Goal: Task Accomplishment & Management: Complete application form

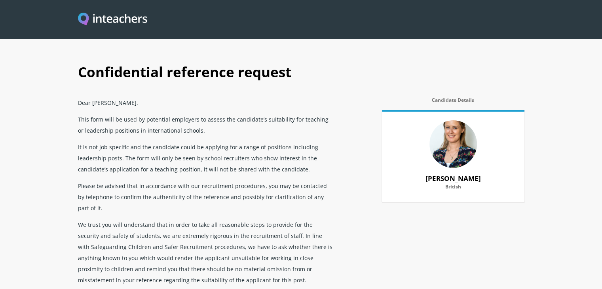
click at [175, 131] on p "This form will be used by potential employers to assess the candidate’s suitabi…" at bounding box center [206, 125] width 257 height 28
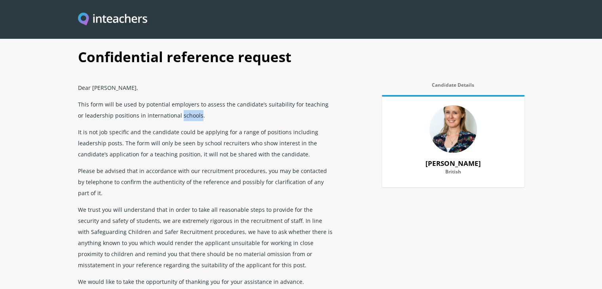
click at [175, 131] on div "Dear [PERSON_NAME], This form will be used by potential employers to assess the…" at bounding box center [206, 254] width 257 height 351
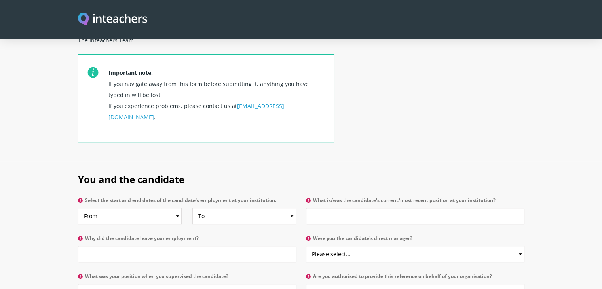
scroll to position [364, 0]
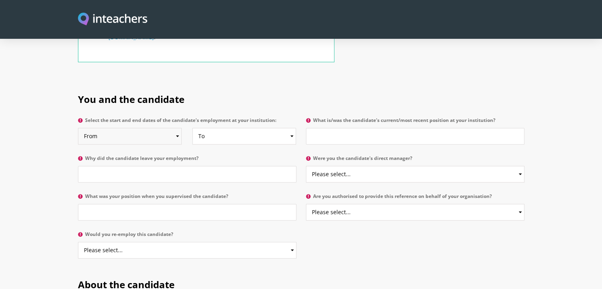
click at [159, 128] on select "From 2025 2024 2023 2022 2021 2020 2019 2018 2017 2016 2015 2014 2013 2012 2011…" at bounding box center [130, 136] width 104 height 17
click at [383, 166] on select "Please select... Yes No" at bounding box center [415, 174] width 219 height 17
select select "No"
click at [306, 166] on select "Please select... Yes No" at bounding box center [415, 174] width 219 height 17
click at [279, 166] on input "Why did the candidate leave your employment?" at bounding box center [187, 174] width 219 height 17
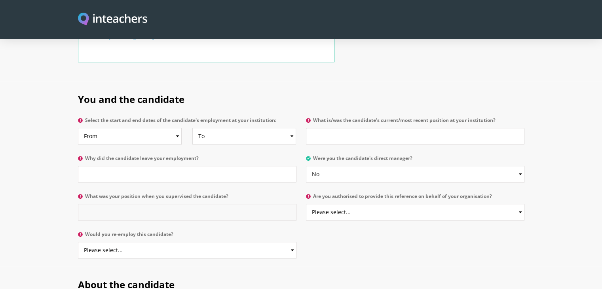
click at [246, 204] on input "What was your position when you supervised the candidate?" at bounding box center [187, 212] width 219 height 17
type input "I have not supervised the candidate. I am a colleague."
click at [363, 204] on select "Please select... Yes No" at bounding box center [415, 212] width 219 height 17
select select "Yes"
click at [306, 204] on select "Please select... Yes No" at bounding box center [415, 212] width 219 height 17
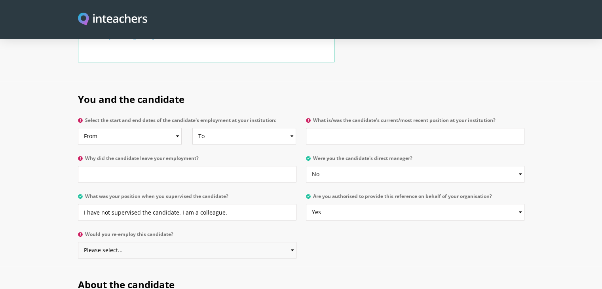
click at [268, 242] on select "Please select... Yes No" at bounding box center [187, 250] width 219 height 17
select select "Yes"
click at [78, 242] on select "Please select... Yes No" at bounding box center [187, 250] width 219 height 17
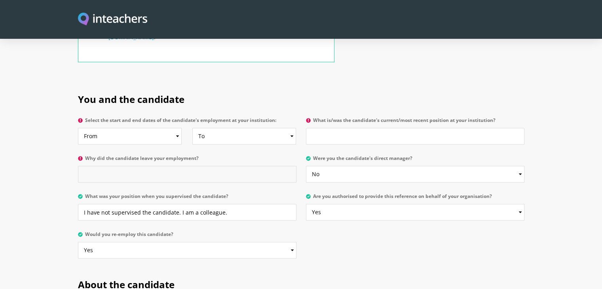
click at [259, 166] on input "Why did the candidate leave your employment?" at bounding box center [187, 174] width 219 height 17
type input "She was ready to start somewhere new after several years at our company."
click at [317, 128] on input "What is/was the candidate's current/most recent position at your institution?" at bounding box center [415, 136] width 219 height 17
type input "Teacher"
click at [159, 128] on select "From 2025 2024 2023 2022 2021 2020 2019 2018 2017 2016 2015 2014 2013 2012 2011…" at bounding box center [130, 136] width 104 height 17
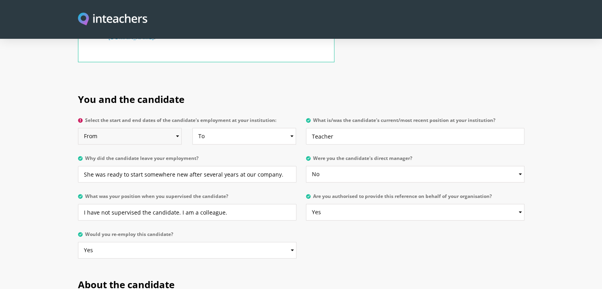
select select "2015"
click at [78, 128] on select "From 2025 2024 2023 2022 2021 2020 2019 2018 2017 2016 2015 2014 2013 2012 2011…" at bounding box center [130, 136] width 104 height 17
click at [257, 128] on select "To Currently 2025 2024 2023 2022 2021 2020 2019 2018 2017 2016 2015 2014 2013 2…" at bounding box center [244, 136] width 104 height 17
select select
click at [192, 128] on select "To Currently 2025 2024 2023 2022 2021 2020 2019 2018 2017 2016 2015 2014 2013 2…" at bounding box center [244, 136] width 104 height 17
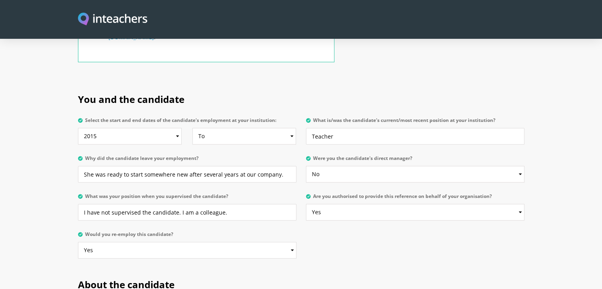
click at [43, 99] on section "You and the candidate Select the start and end dates of the candidate's employm…" at bounding box center [301, 173] width 602 height 185
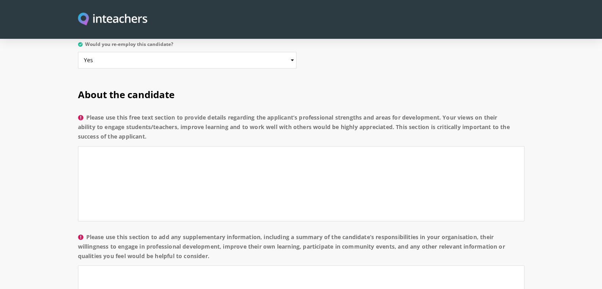
scroll to position [570, 0]
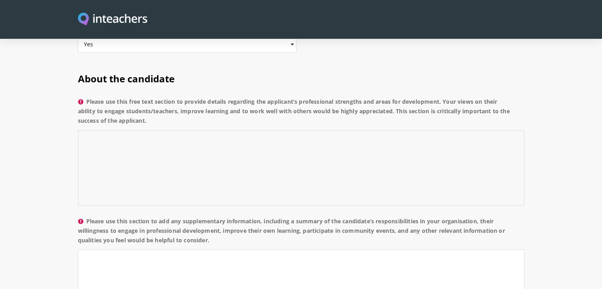
click at [149, 130] on textarea "Please use this free text section to provide details regarding the applicant’s …" at bounding box center [301, 167] width 447 height 75
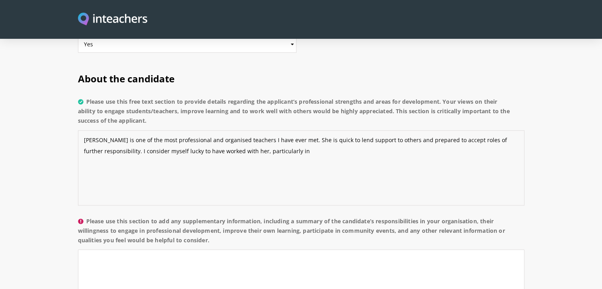
click at [223, 131] on textarea "[PERSON_NAME] is one of the most professional and organised teachers I have eve…" at bounding box center [301, 167] width 447 height 75
click at [299, 130] on textarea "[PERSON_NAME] is one of the most professional and organised teachers I have eve…" at bounding box center [301, 167] width 447 height 75
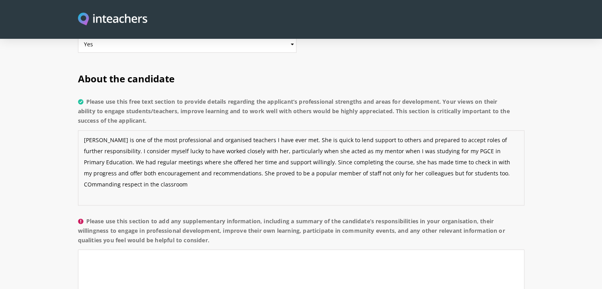
click at [436, 151] on textarea "[PERSON_NAME] is one of the most professional and organised teachers I have eve…" at bounding box center [301, 167] width 447 height 75
click at [142, 158] on textarea "[PERSON_NAME] is one of the most professional and organised teachers I have eve…" at bounding box center [301, 167] width 447 height 75
click at [25, 181] on section "About the candidate Please use this free text section to provide details regard…" at bounding box center [301, 243] width 602 height 365
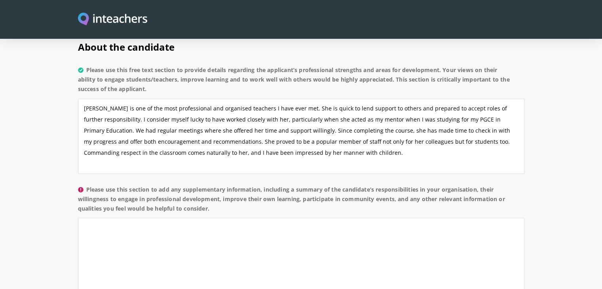
scroll to position [586, 0]
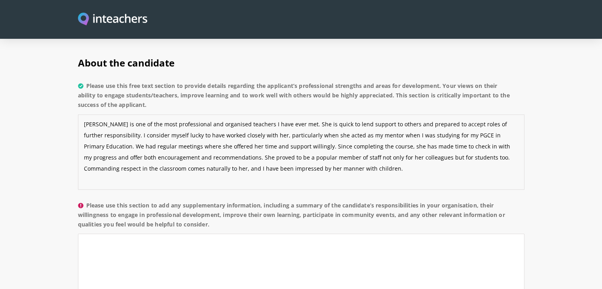
click at [318, 147] on textarea "[PERSON_NAME] is one of the most professional and organised teachers I have eve…" at bounding box center [301, 151] width 447 height 75
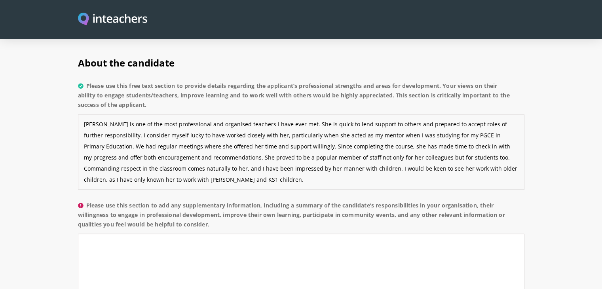
type textarea "[PERSON_NAME] is one of the most professional and organised teachers I have eve…"
click at [64, 186] on section "About the candidate Please use this free text section to provide details regard…" at bounding box center [301, 227] width 602 height 365
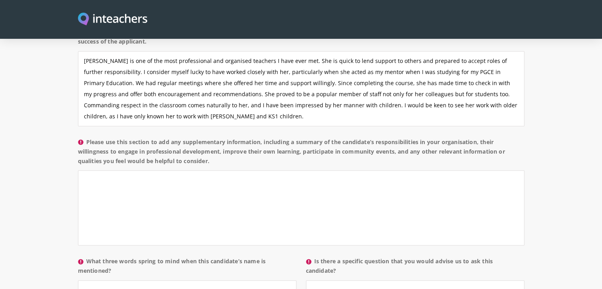
scroll to position [665, 0]
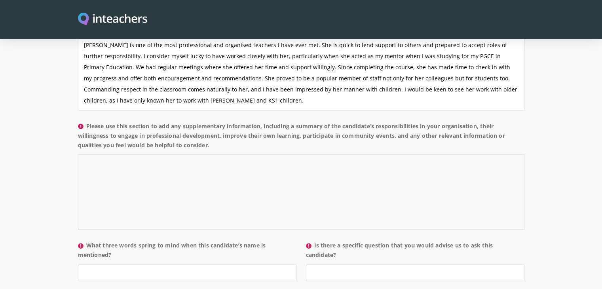
click at [120, 154] on textarea "Please use this section to add any supplementary information, including a summa…" at bounding box center [301, 191] width 447 height 75
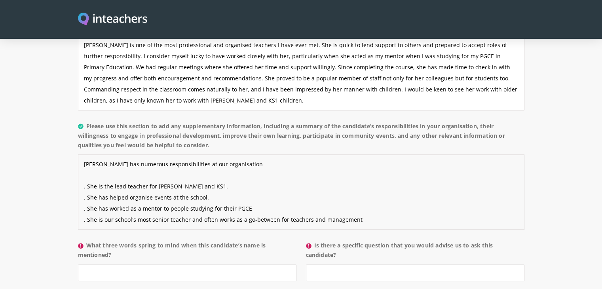
type textarea "[PERSON_NAME] has numerous responsibilities at our organisation . She is the le…"
click at [155, 241] on label "What three words spring to mind when this candidate’s name is mentioned?" at bounding box center [187, 253] width 219 height 24
click at [155, 264] on input "What three words spring to mind when this candidate’s name is mentioned?" at bounding box center [187, 272] width 219 height 17
click at [167, 264] on input "Organised, driven and knowledgeable" at bounding box center [187, 272] width 219 height 17
type input "Organised, driven and knowledgeable"
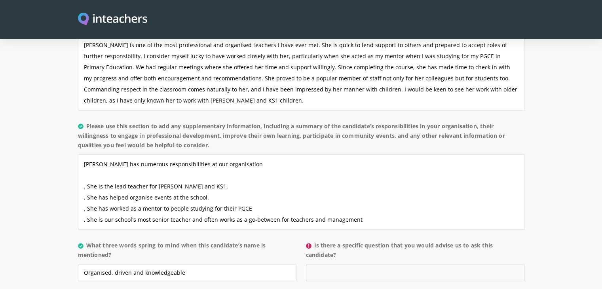
click at [335, 264] on input "Is there a specific question that you would advise us to ask this candidate?" at bounding box center [415, 272] width 219 height 17
click at [364, 200] on textarea "[PERSON_NAME] has numerous responsibilities at our organisation . She is the le…" at bounding box center [301, 191] width 447 height 75
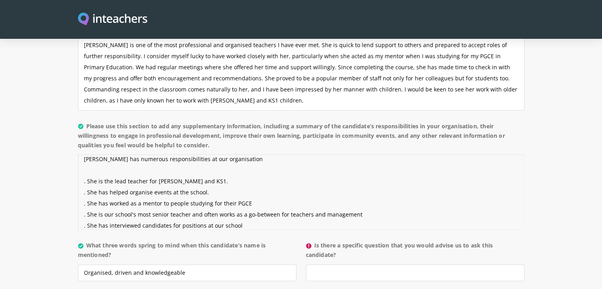
click at [365, 192] on textarea "[PERSON_NAME] has numerous responsibilities at our organisation . She is the le…" at bounding box center [301, 191] width 447 height 75
type textarea "[PERSON_NAME] has numerous responsibilities at our organisation . She is the le…"
click at [363, 264] on input "Is there a specific question that you would advise us to ask this candidate?" at bounding box center [415, 272] width 219 height 17
type input "H"
click at [536, 243] on section "About the candidate Please use this free text section to provide details regard…" at bounding box center [301, 148] width 602 height 365
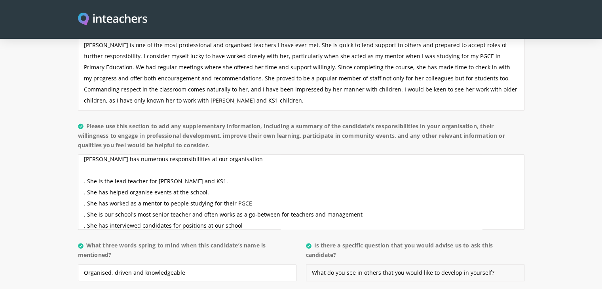
click at [485, 264] on input "What do you see in others that you would like to develop in yourself?" at bounding box center [415, 272] width 219 height 17
type input "What do you see in others that you would like to develop in your own practice?"
click at [487, 263] on p "Is there a specific question that you would advise us to ask this candidate? Wh…" at bounding box center [412, 263] width 223 height 51
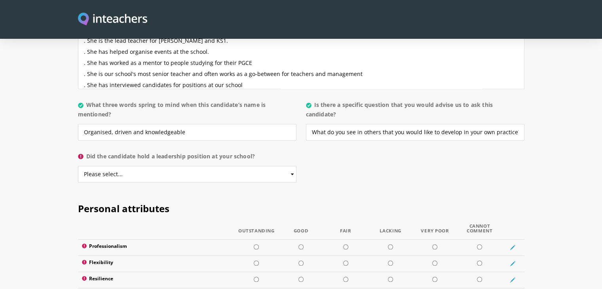
scroll to position [808, 0]
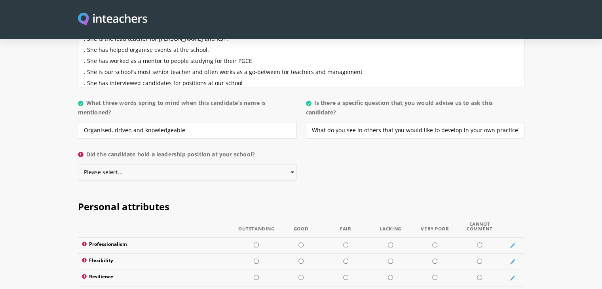
click at [222, 164] on select "Please select... Yes No" at bounding box center [187, 172] width 219 height 17
select select "Yes"
click at [78, 164] on select "Please select... Yes No" at bounding box center [187, 172] width 219 height 17
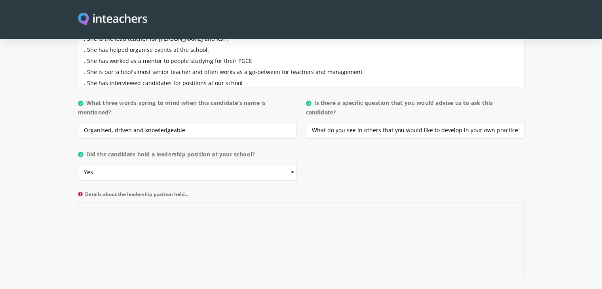
click at [189, 202] on textarea "Details about the leadership position held..." at bounding box center [301, 239] width 447 height 75
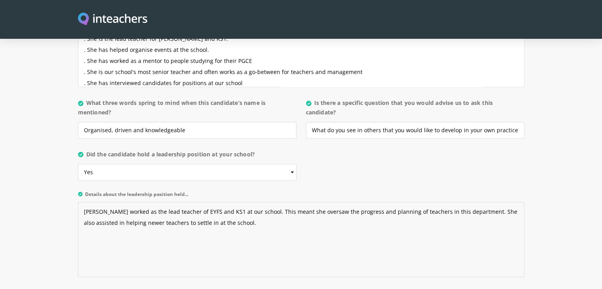
type textarea "[PERSON_NAME] worked as the lead teacher of EYFS and KS1 at our school. This me…"
click at [44, 237] on section "About the candidate Please use this free text section to provide details regard…" at bounding box center [301, 54] width 602 height 462
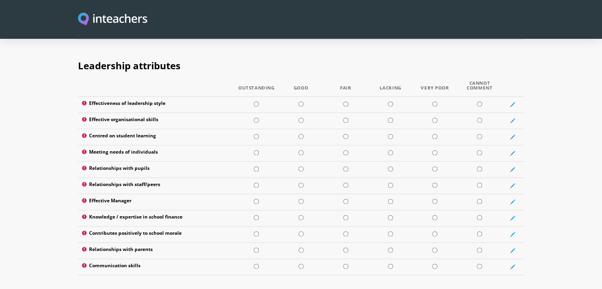
scroll to position [1029, 0]
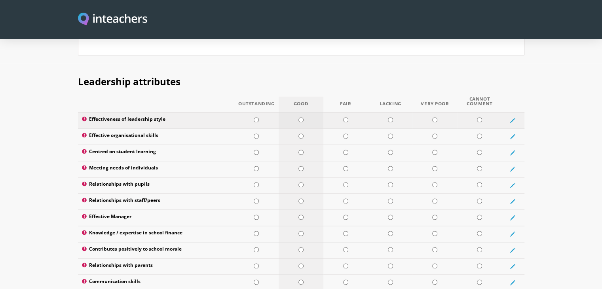
click at [299, 117] on input "radio" at bounding box center [301, 119] width 5 height 5
radio input "true"
click at [254, 133] on input "radio" at bounding box center [256, 135] width 5 height 5
radio input "true"
click at [256, 150] on input "radio" at bounding box center [256, 152] width 5 height 5
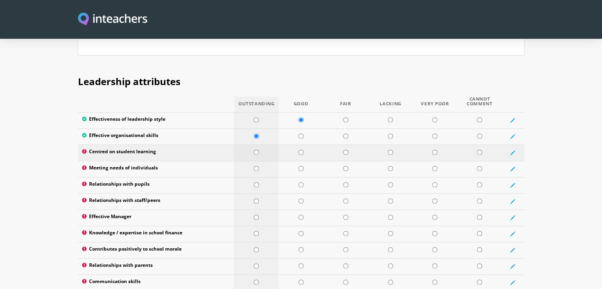
radio input "true"
click at [255, 166] on input "radio" at bounding box center [256, 168] width 5 height 5
radio input "true"
click at [301, 182] on input "radio" at bounding box center [301, 184] width 5 height 5
radio input "true"
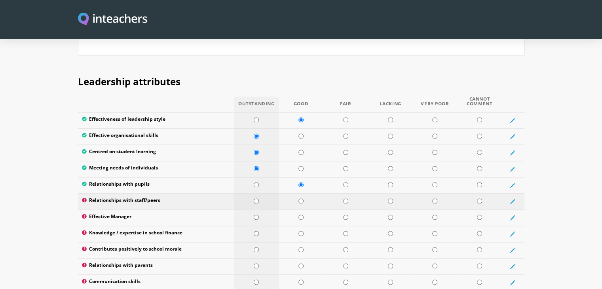
click at [256, 198] on input "radio" at bounding box center [256, 200] width 5 height 5
radio input "true"
click at [303, 215] on input "radio" at bounding box center [301, 217] width 5 height 5
radio input "true"
click at [481, 231] on input "radio" at bounding box center [479, 233] width 5 height 5
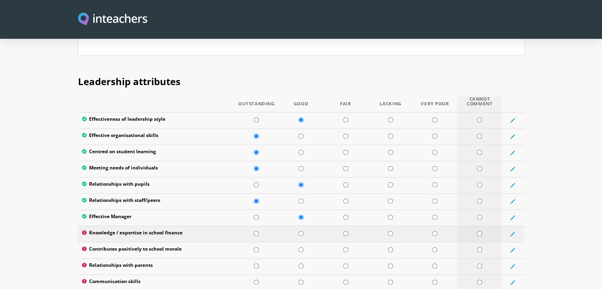
radio input "true"
click at [301, 247] on input "radio" at bounding box center [301, 249] width 5 height 5
radio input "true"
click at [300, 263] on input "radio" at bounding box center [301, 265] width 5 height 5
radio input "true"
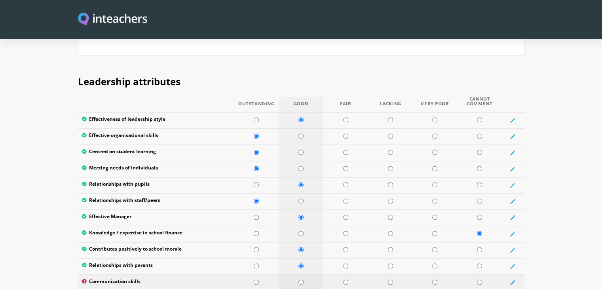
click at [298, 274] on td at bounding box center [301, 282] width 45 height 16
radio input "true"
click at [582, 184] on section "Leadership attributes Outstanding Good Fair Lacking Very Poor Cannot Comment Ef…" at bounding box center [301, 179] width 602 height 233
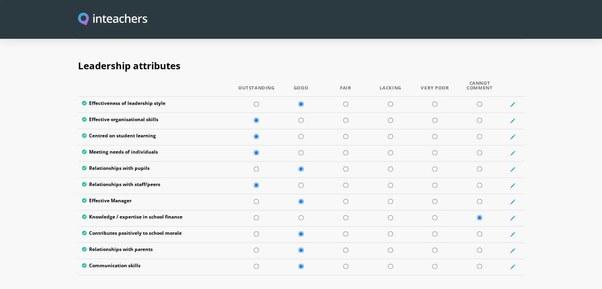
click at [582, 184] on section "Leadership attributes Outstanding Good Fair Lacking Very Poor Cannot Comment Ef…" at bounding box center [301, 164] width 602 height 233
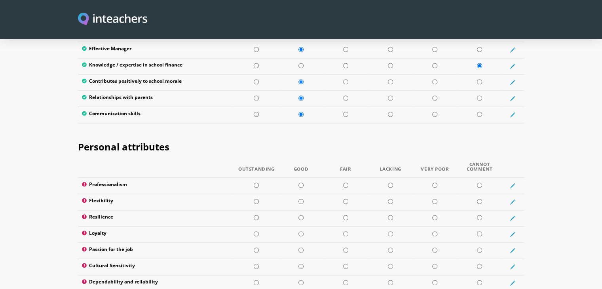
scroll to position [1283, 0]
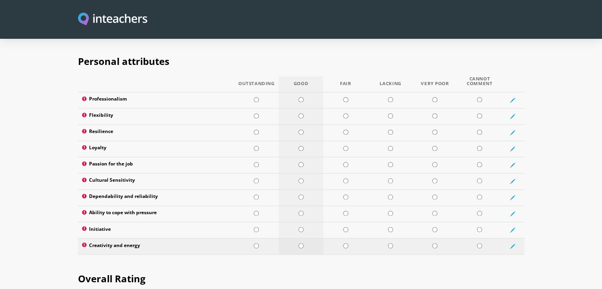
click at [300, 238] on td at bounding box center [301, 246] width 45 height 16
radio input "true"
click at [299, 227] on input "radio" at bounding box center [301, 229] width 5 height 5
radio input "true"
click at [301, 211] on input "radio" at bounding box center [301, 213] width 5 height 5
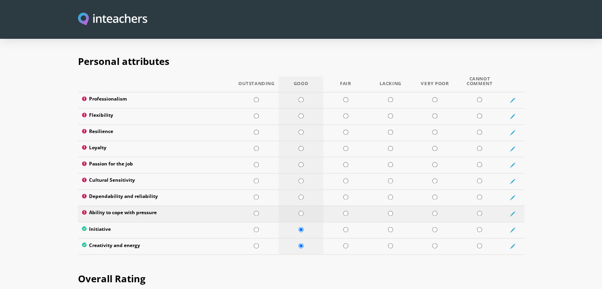
radio input "true"
click at [254, 194] on input "radio" at bounding box center [256, 196] width 5 height 5
radio input "true"
click at [298, 173] on td at bounding box center [301, 181] width 45 height 16
radio input "true"
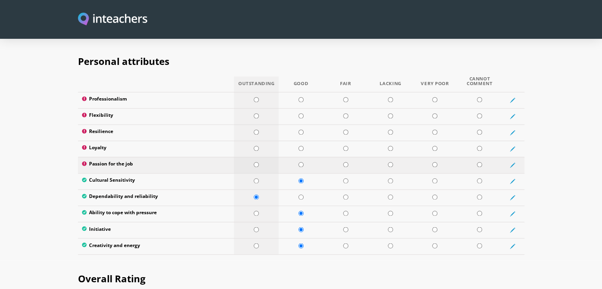
click at [257, 162] on input "radio" at bounding box center [256, 164] width 5 height 5
radio input "true"
click at [257, 141] on td at bounding box center [256, 149] width 45 height 16
radio input "true"
click at [255, 129] on input "radio" at bounding box center [256, 131] width 5 height 5
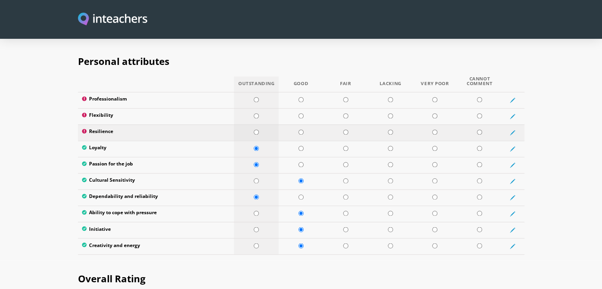
radio input "true"
click at [300, 113] on input "radio" at bounding box center [301, 115] width 5 height 5
radio input "true"
click at [259, 97] on input "radio" at bounding box center [256, 99] width 5 height 5
radio input "true"
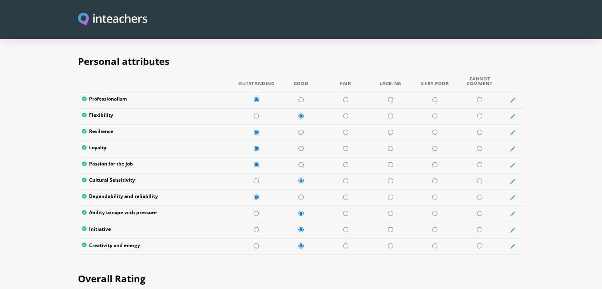
click at [594, 137] on section "Personal attributes Outstanding Good Fair Lacking Very Poor Cannot Comment Prof…" at bounding box center [301, 151] width 602 height 217
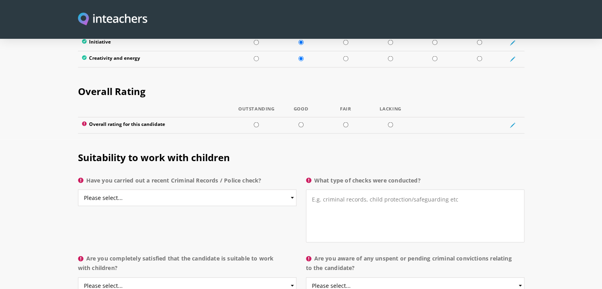
scroll to position [1473, 0]
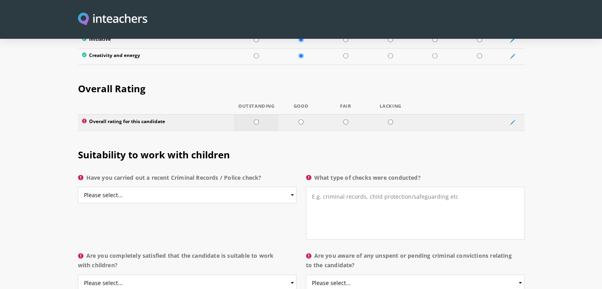
click at [256, 119] on input "radio" at bounding box center [256, 121] width 5 height 5
radio input "true"
click at [252, 202] on div "Suitability to work with children Have you carried out a recent Criminal Record…" at bounding box center [301, 192] width 456 height 112
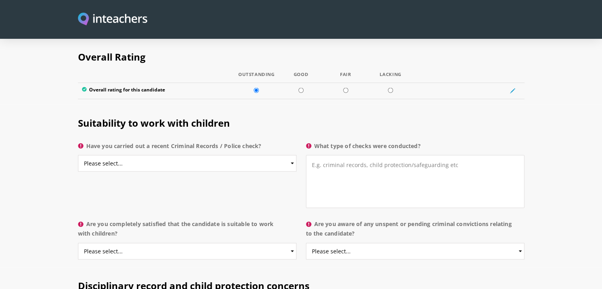
scroll to position [1520, 0]
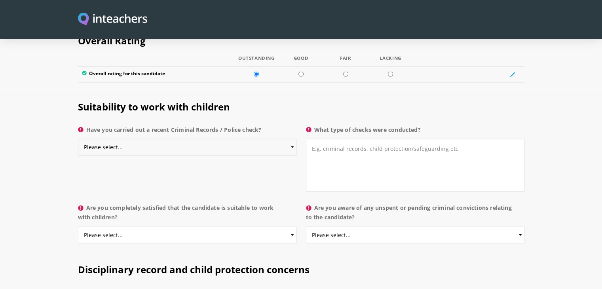
click at [259, 139] on select "Please select... Yes No Do not know" at bounding box center [187, 147] width 219 height 17
select select "Do not know"
click at [78, 139] on select "Please select... Yes No Do not know" at bounding box center [187, 147] width 219 height 17
click at [345, 139] on textarea "What type of checks were conducted?" at bounding box center [415, 165] width 219 height 53
type textarea "The school carried out these checks."
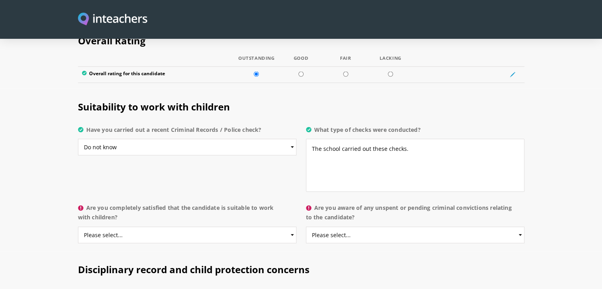
click at [142, 203] on label "Are you completely satisfied that the candidate is suitable to work with childr…" at bounding box center [187, 215] width 219 height 24
click at [142, 227] on select "Please select... Yes No Do not know" at bounding box center [187, 235] width 219 height 17
select select "Yes"
click at [353, 227] on select "Please select... Yes No Do not know" at bounding box center [415, 235] width 219 height 17
select select "No"
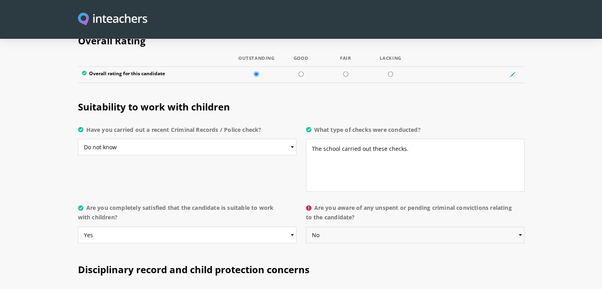
click at [306, 227] on select "Please select... Yes No Do not know" at bounding box center [415, 235] width 219 height 17
click at [346, 251] on h2 "Disciplinary record and child protection concerns" at bounding box center [301, 267] width 447 height 33
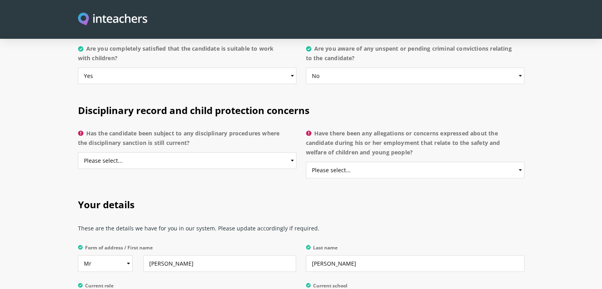
scroll to position [1695, 0]
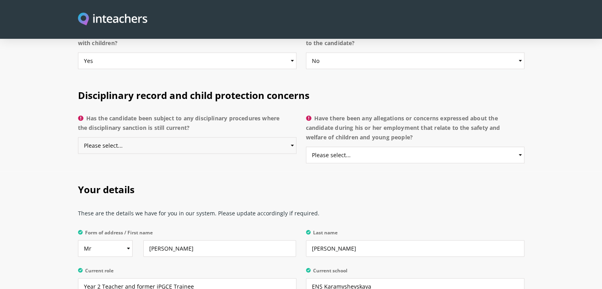
click at [169, 137] on select "Please select... Yes No Do not know" at bounding box center [187, 145] width 219 height 17
select select "No"
click at [78, 137] on select "Please select... Yes No Do not know" at bounding box center [187, 145] width 219 height 17
click at [356, 147] on select "Please select... Yes No Do not know" at bounding box center [415, 155] width 219 height 17
select select "No"
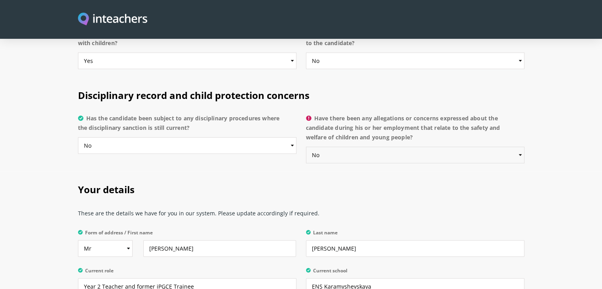
click at [306, 147] on select "Please select... Yes No Do not know" at bounding box center [415, 155] width 219 height 17
click at [363, 171] on h2 "Your details" at bounding box center [301, 187] width 447 height 33
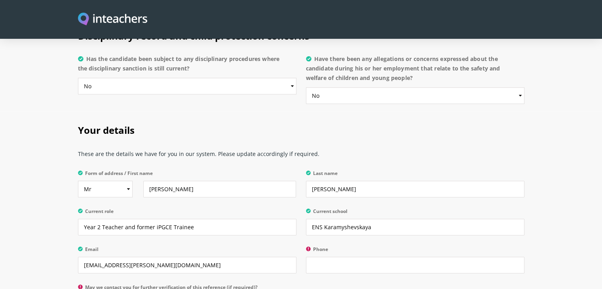
scroll to position [1790, 0]
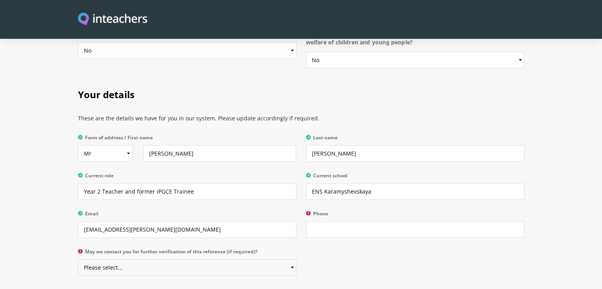
click at [249, 259] on select "Please select... Yes No" at bounding box center [187, 267] width 219 height 17
select select "Yes"
click at [78, 259] on select "Please select... Yes No" at bounding box center [187, 267] width 219 height 17
click at [363, 221] on input "Phone" at bounding box center [415, 229] width 219 height 17
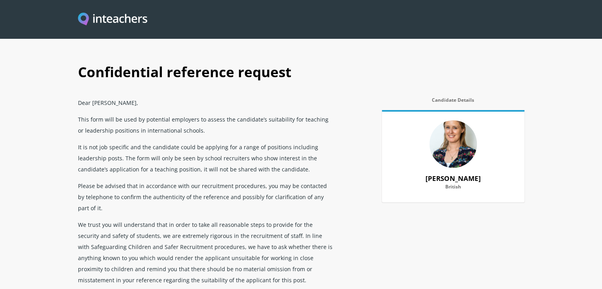
scroll to position [253, 0]
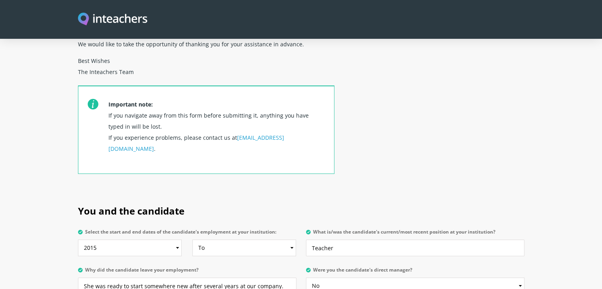
type input "[PHONE_NUMBER]"
click at [154, 240] on select "From 2025 2024 2023 2022 2021 2020 2019 2018 2017 2016 2015 2014 2013 2012 2011…" at bounding box center [130, 248] width 104 height 17
select select "2020"
click at [78, 240] on select "From 2025 2024 2023 2022 2021 2020 2019 2018 2017 2016 2015 2014 2013 2012 2011…" at bounding box center [130, 248] width 104 height 17
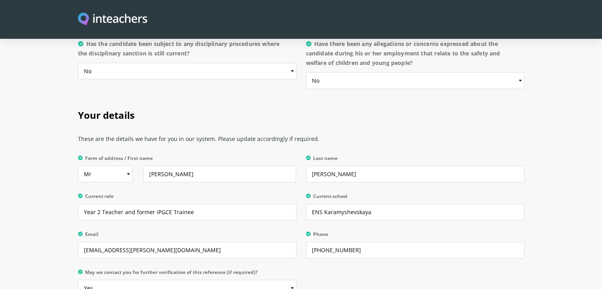
scroll to position [2005, 0]
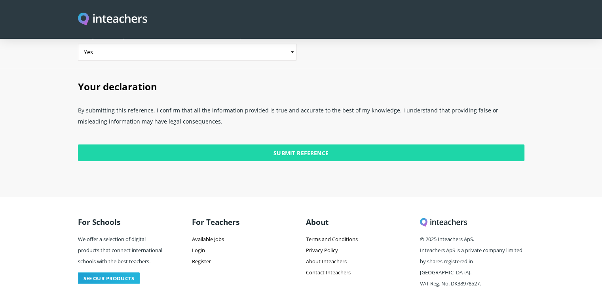
click at [259, 145] on input "Submit Reference" at bounding box center [301, 153] width 447 height 17
